Goal: Obtain resource: Obtain resource

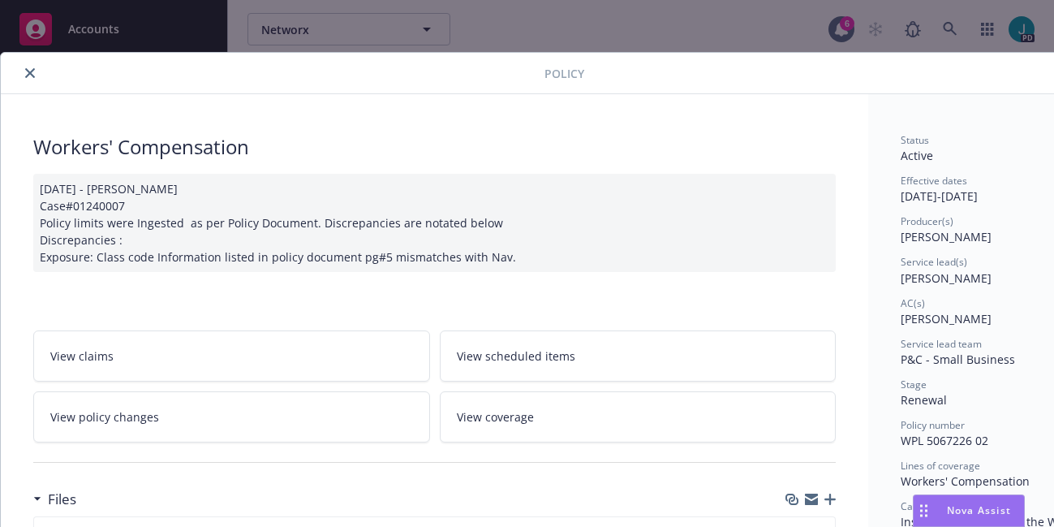
scroll to position [0, 489]
click at [29, 77] on icon "close" at bounding box center [30, 73] width 10 height 10
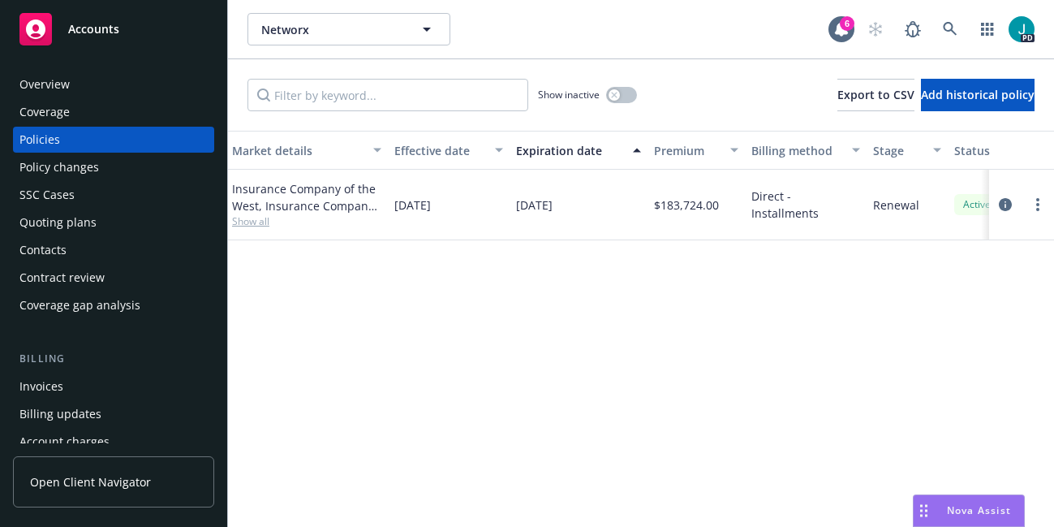
click at [982, 511] on span "Nova Assist" at bounding box center [979, 510] width 64 height 14
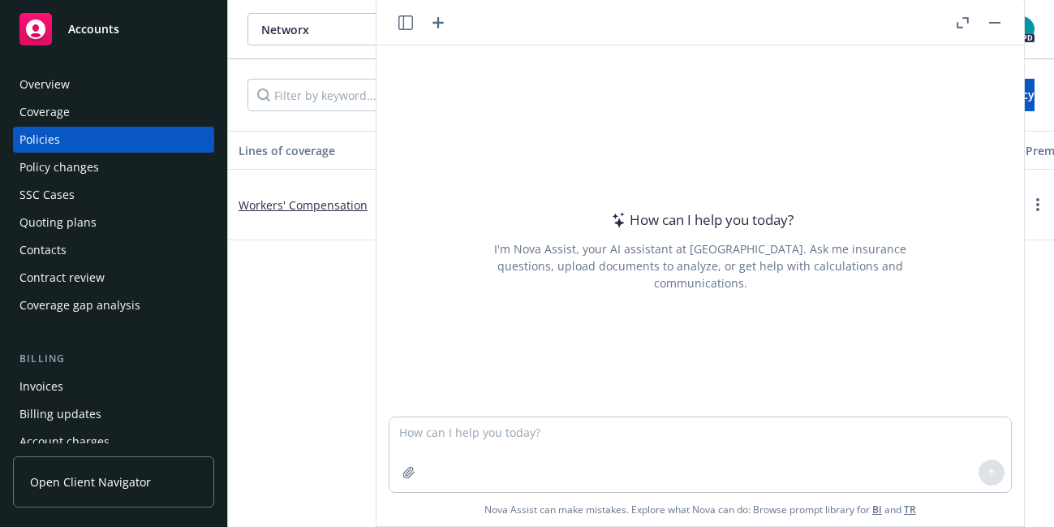
scroll to position [6, 0]
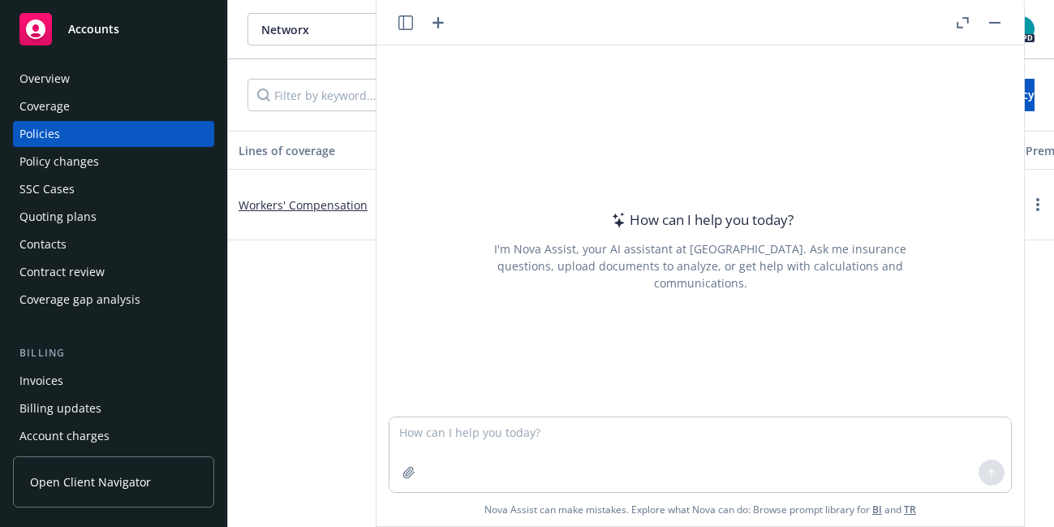
click at [407, 20] on icon "button" at bounding box center [405, 22] width 15 height 15
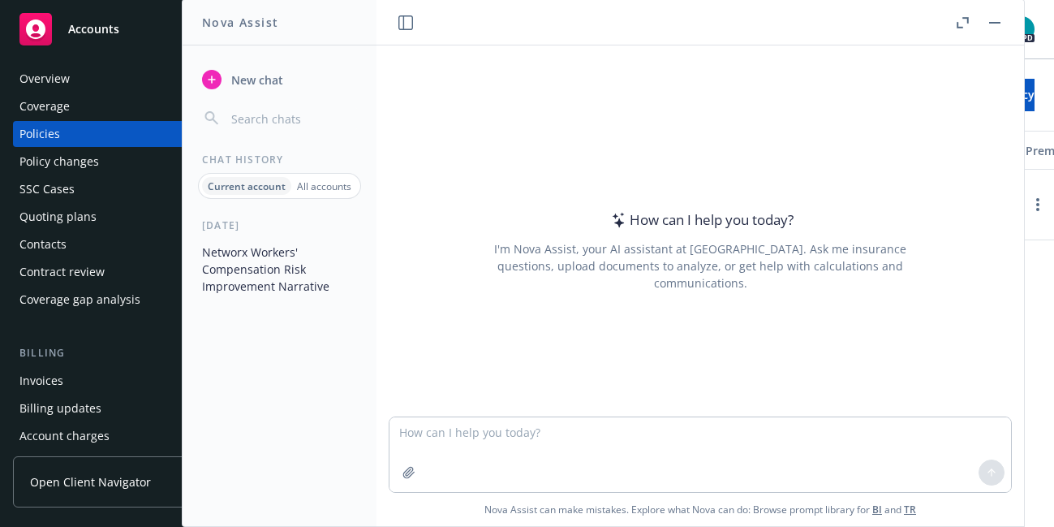
click at [243, 269] on button "Networx Workers' Compensation Risk Improvement Narrative" at bounding box center [280, 269] width 168 height 61
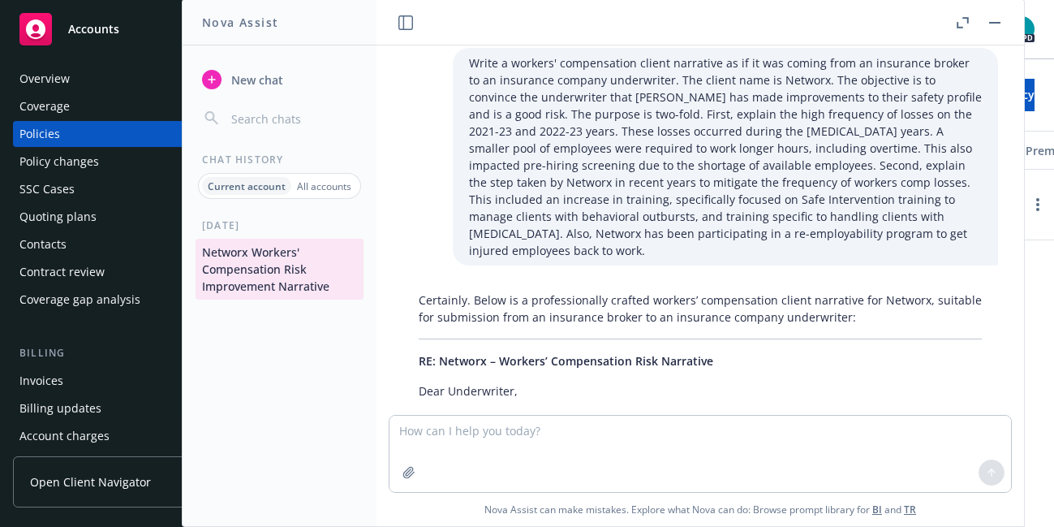
scroll to position [0, 0]
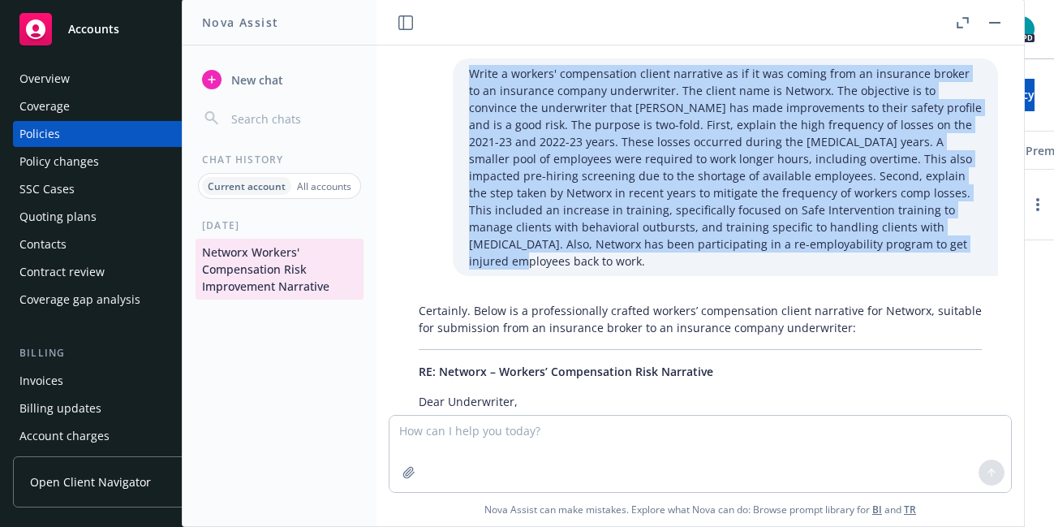
drag, startPoint x: 469, startPoint y: 74, endPoint x: 874, endPoint y: 242, distance: 438.4
click at [874, 242] on p "Write a workers' compensation client narrative as if it was coming from an insu…" at bounding box center [725, 167] width 513 height 204
copy p "Write a workers' compensation client narrative as if it was coming from an insu…"
